Goal: Task Accomplishment & Management: Manage account settings

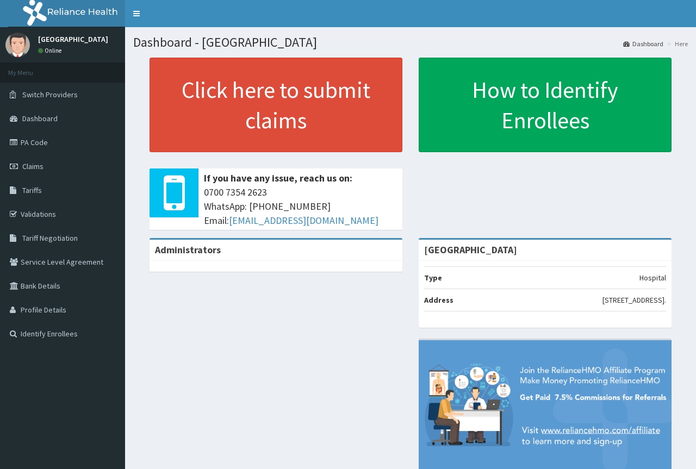
click at [41, 163] on span "Claims" at bounding box center [32, 167] width 21 height 10
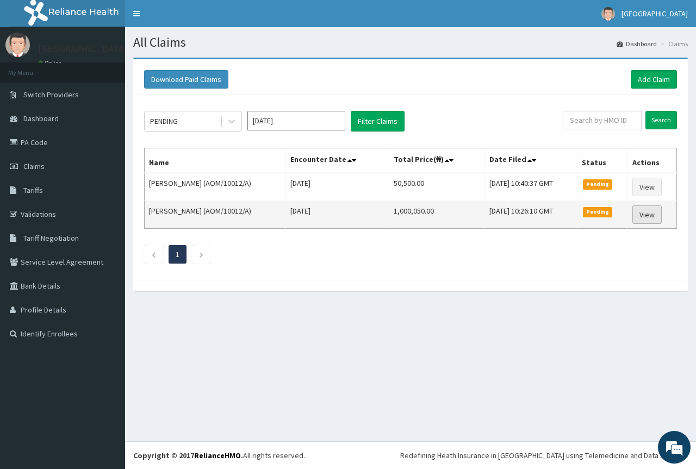
click at [646, 215] on link "View" at bounding box center [646, 215] width 29 height 18
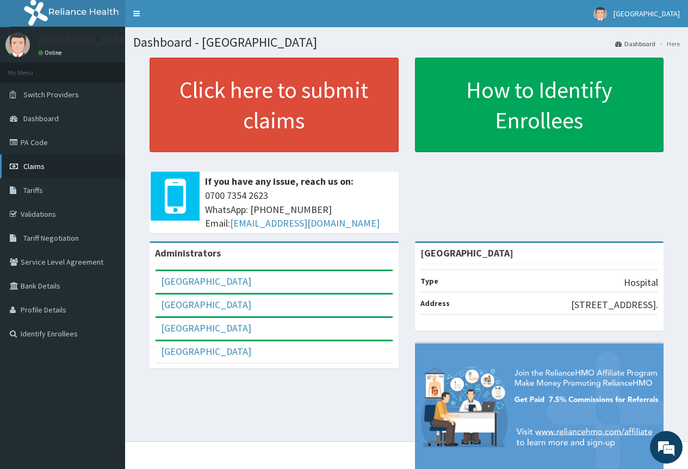
click at [29, 165] on span "Claims" at bounding box center [33, 167] width 21 height 10
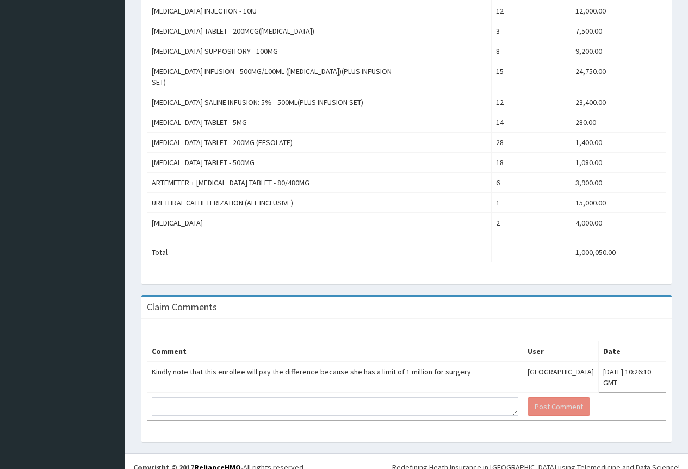
scroll to position [607, 0]
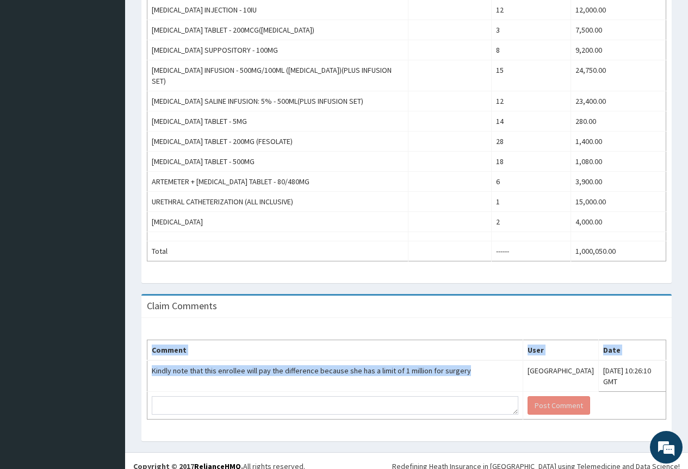
drag, startPoint x: 464, startPoint y: 358, endPoint x: 139, endPoint y: 370, distance: 325.4
click at [139, 370] on div "Claim Comments Comment User Date Kindly note that this enrollee will pay the di…" at bounding box center [406, 373] width 546 height 158
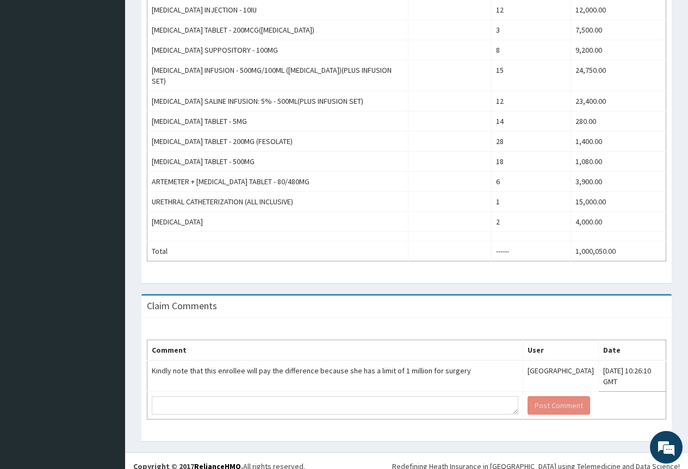
click at [431, 299] on div "Claim Comments" at bounding box center [406, 307] width 530 height 22
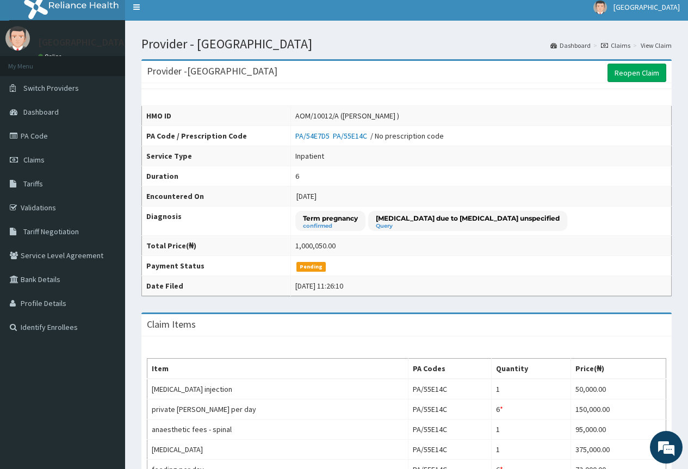
scroll to position [0, 0]
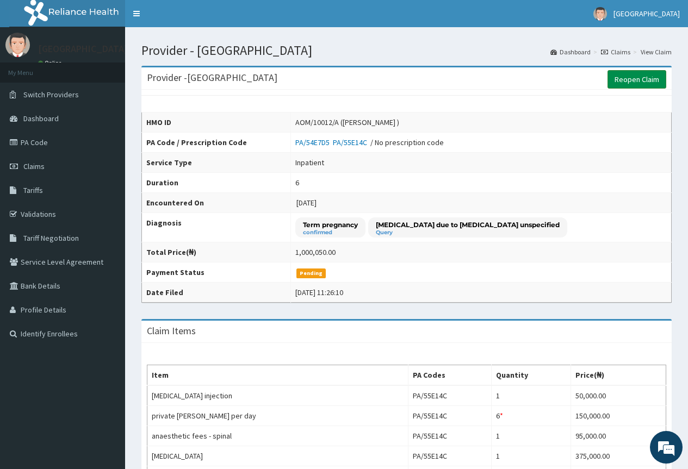
click at [634, 81] on link "Reopen Claim" at bounding box center [636, 79] width 59 height 18
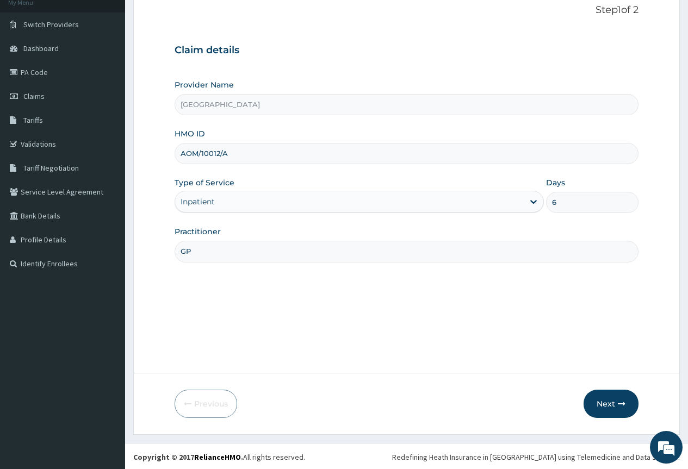
scroll to position [72, 0]
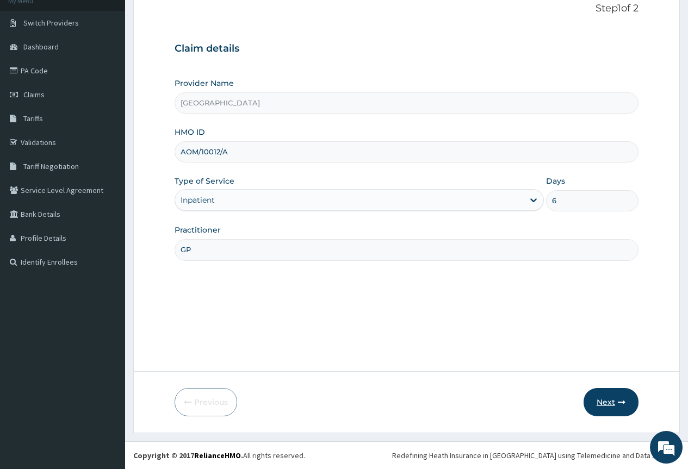
click at [608, 399] on button "Next" at bounding box center [610, 402] width 55 height 28
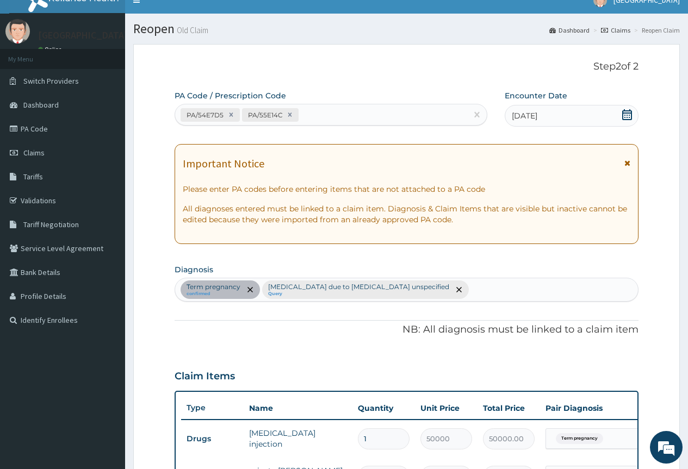
scroll to position [0, 0]
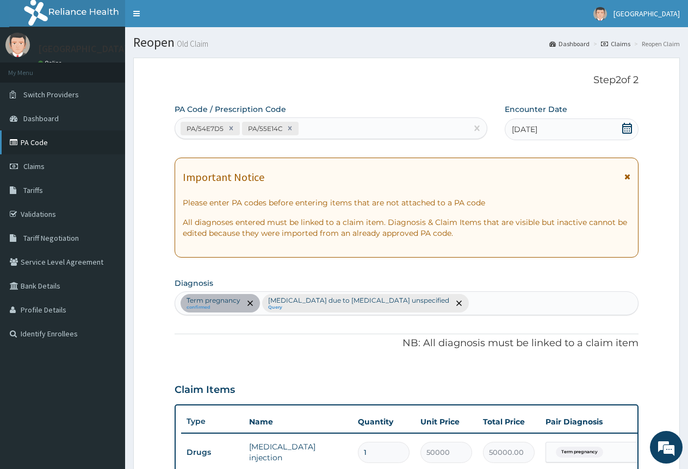
click at [31, 142] on link "PA Code" at bounding box center [62, 143] width 125 height 24
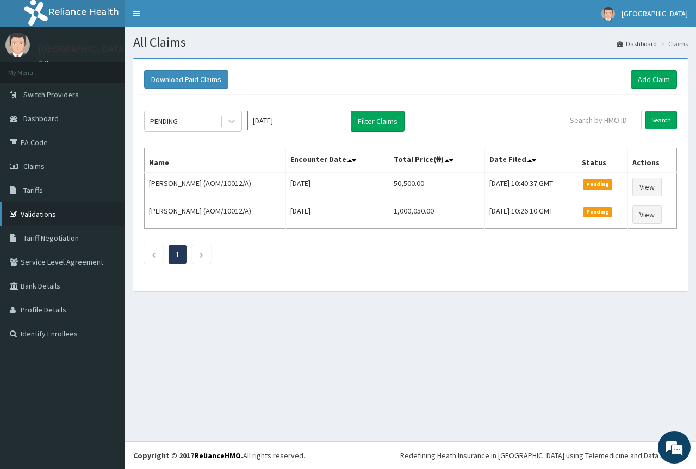
click at [38, 215] on link "Validations" at bounding box center [62, 214] width 125 height 24
